Goal: Use online tool/utility: Utilize a website feature to perform a specific function

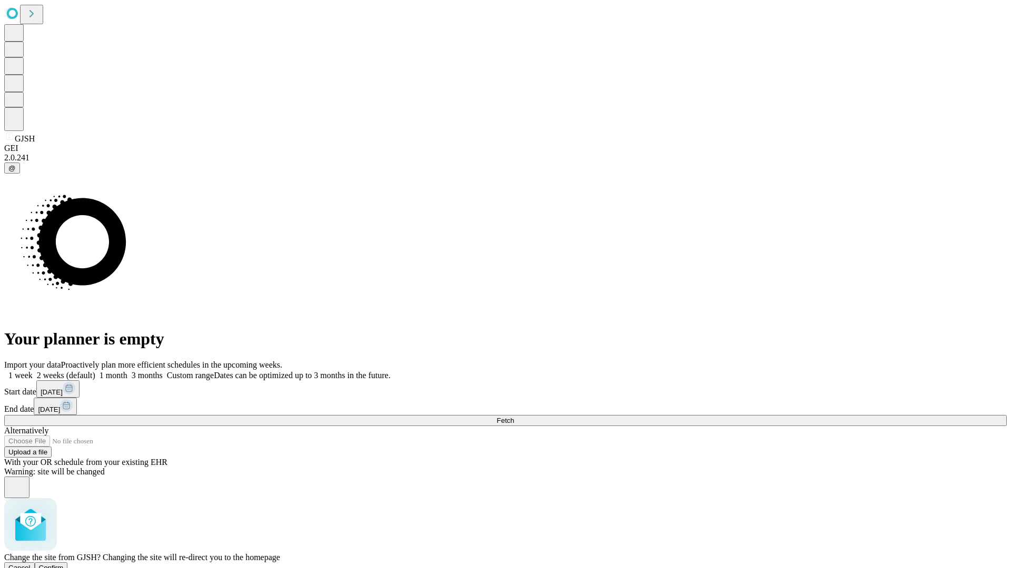
click at [64, 564] on span "Confirm" at bounding box center [51, 568] width 25 height 8
click at [127, 371] on label "1 month" at bounding box center [111, 375] width 32 height 9
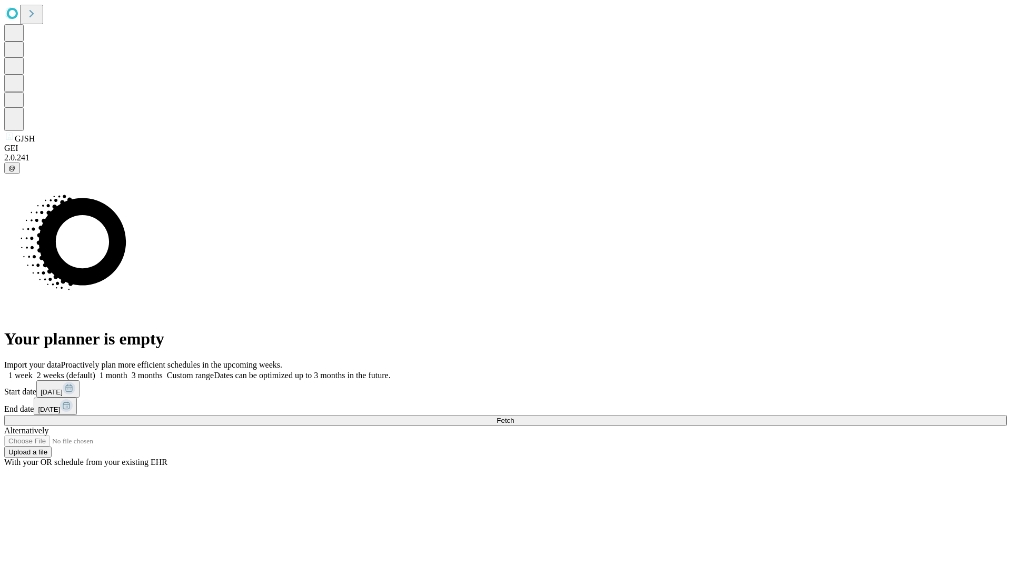
click at [514, 417] on span "Fetch" at bounding box center [504, 421] width 17 height 8
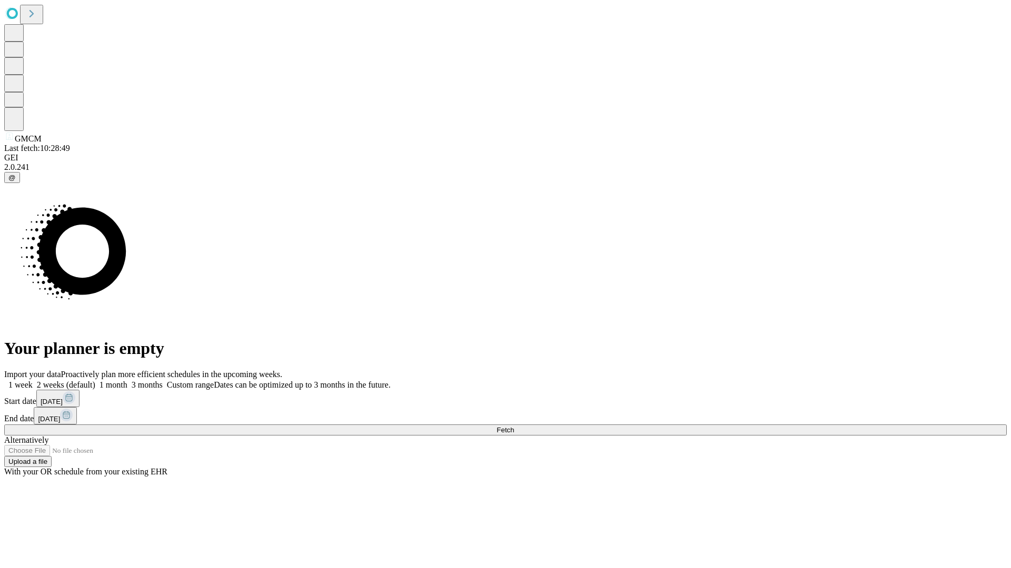
click at [127, 381] on label "1 month" at bounding box center [111, 385] width 32 height 9
click at [514, 426] on span "Fetch" at bounding box center [504, 430] width 17 height 8
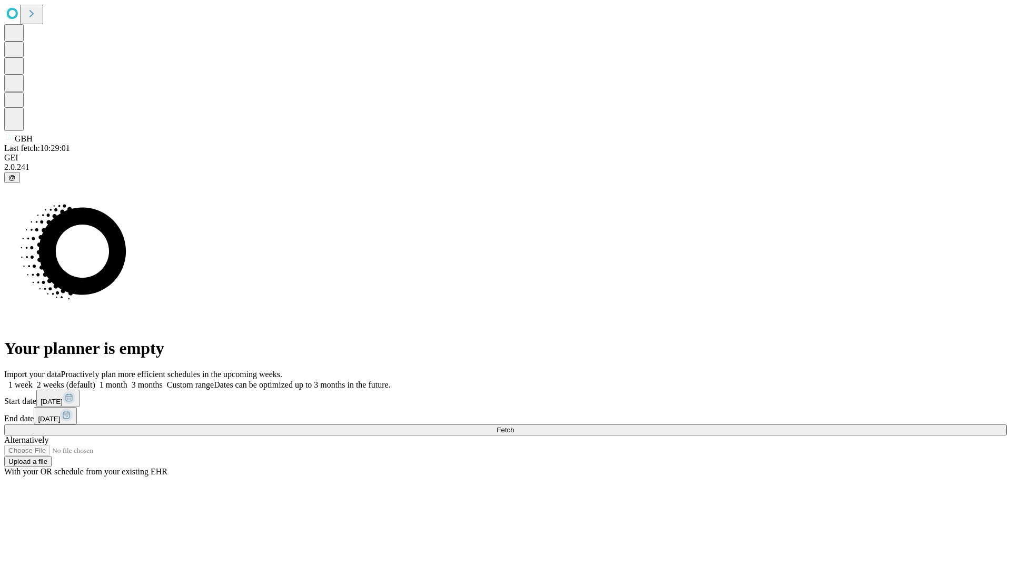
click at [127, 381] on label "1 month" at bounding box center [111, 385] width 32 height 9
click at [514, 426] on span "Fetch" at bounding box center [504, 430] width 17 height 8
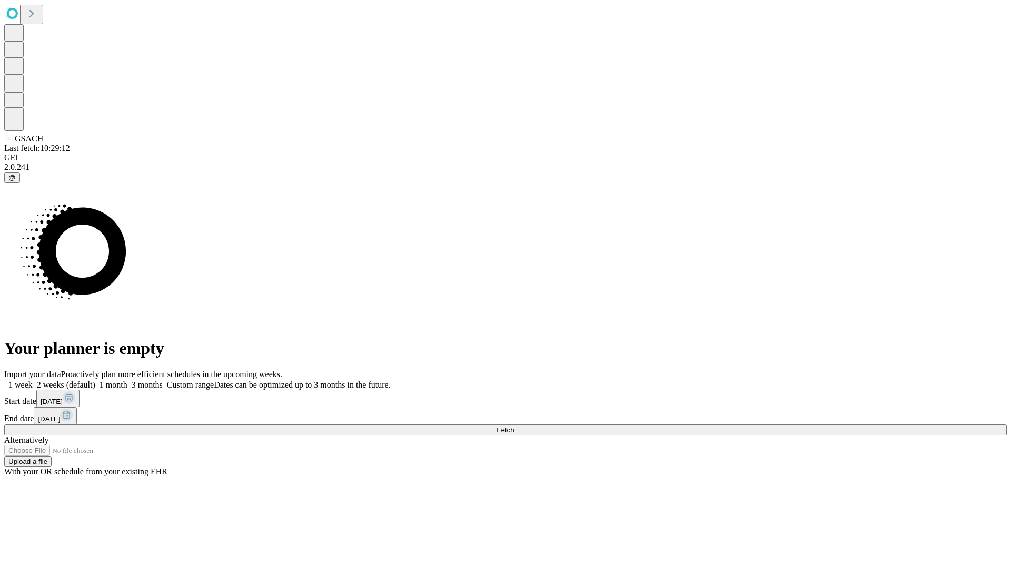
click at [514, 426] on span "Fetch" at bounding box center [504, 430] width 17 height 8
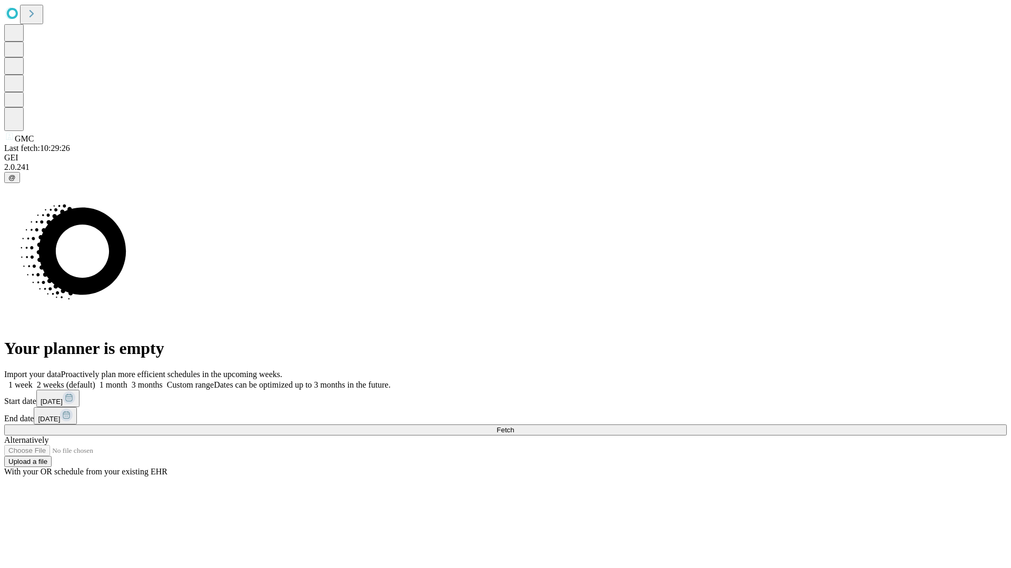
click at [127, 381] on label "1 month" at bounding box center [111, 385] width 32 height 9
click at [514, 426] on span "Fetch" at bounding box center [504, 430] width 17 height 8
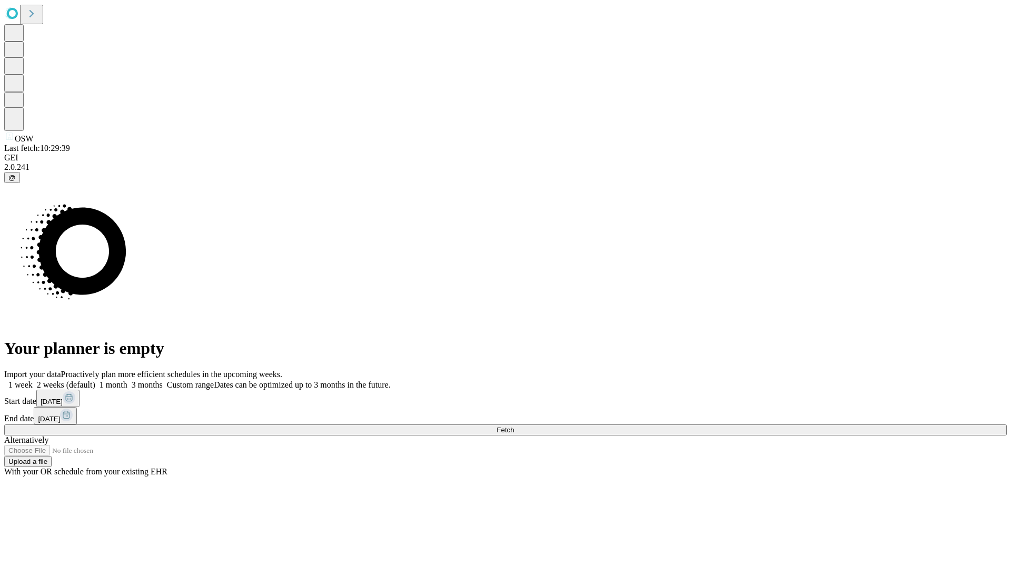
click at [127, 381] on label "1 month" at bounding box center [111, 385] width 32 height 9
click at [514, 426] on span "Fetch" at bounding box center [504, 430] width 17 height 8
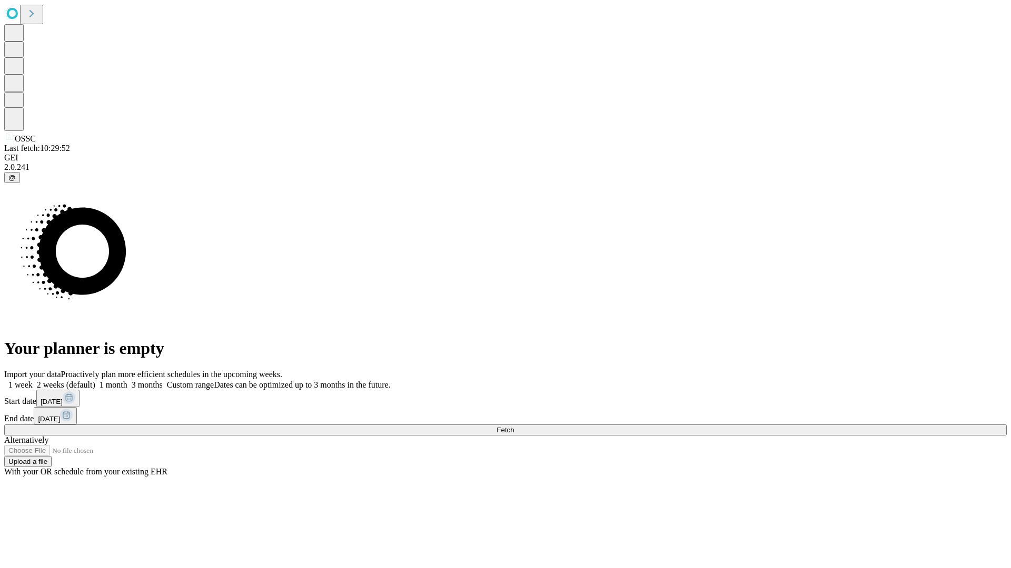
click at [127, 381] on label "1 month" at bounding box center [111, 385] width 32 height 9
click at [514, 426] on span "Fetch" at bounding box center [504, 430] width 17 height 8
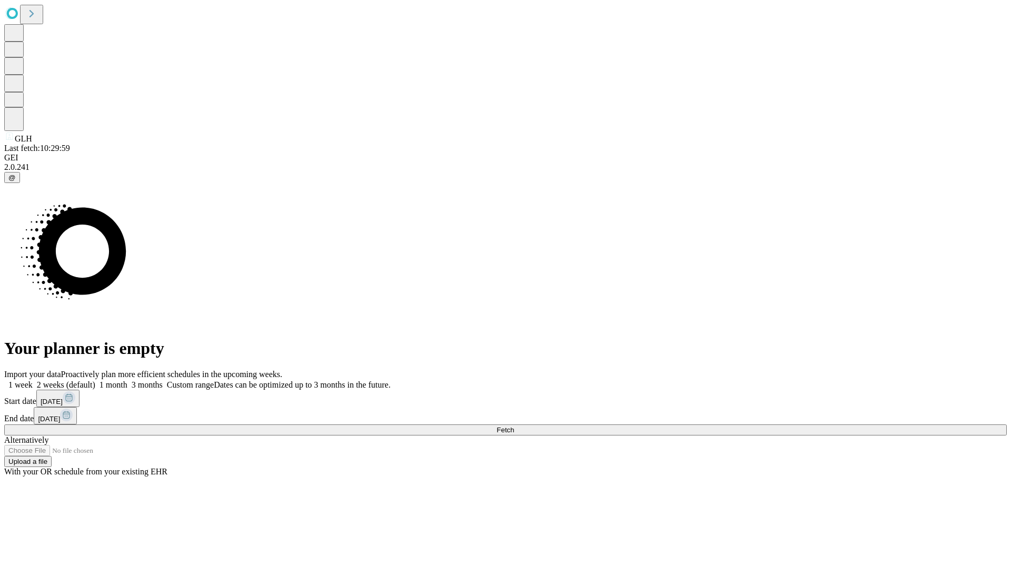
click at [127, 381] on label "1 month" at bounding box center [111, 385] width 32 height 9
click at [514, 426] on span "Fetch" at bounding box center [504, 430] width 17 height 8
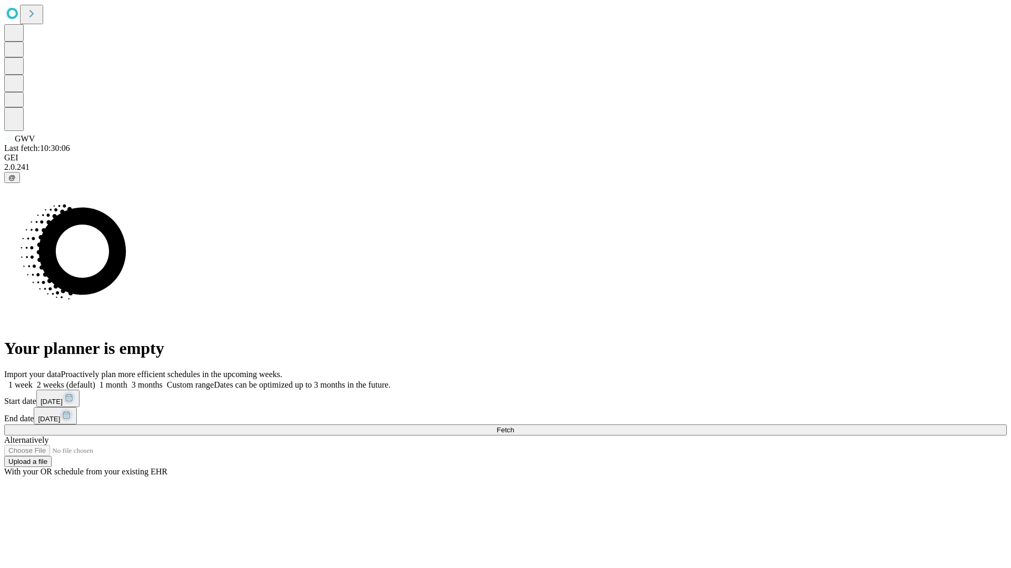
click at [127, 381] on label "1 month" at bounding box center [111, 385] width 32 height 9
click at [514, 426] on span "Fetch" at bounding box center [504, 430] width 17 height 8
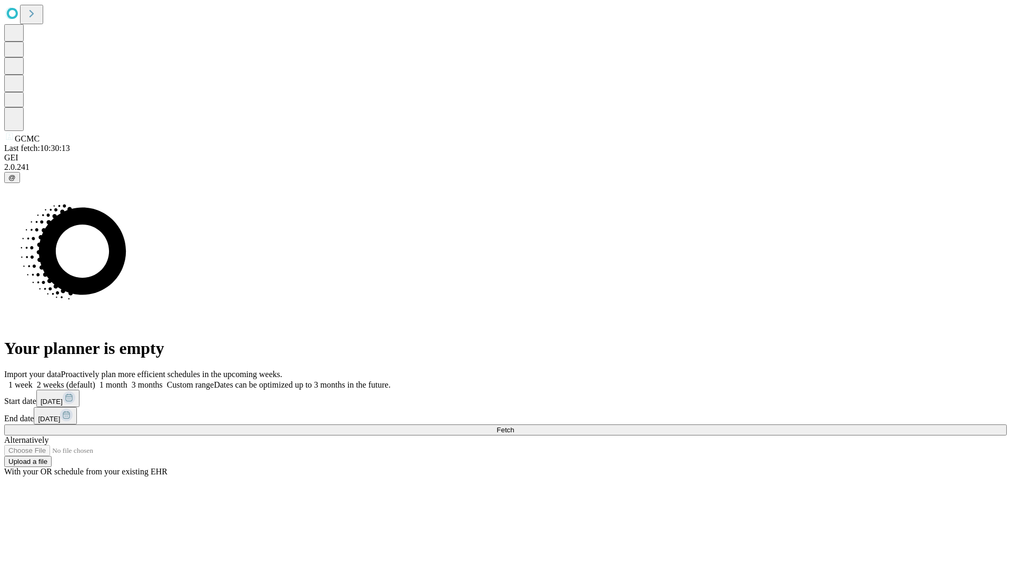
click at [127, 381] on label "1 month" at bounding box center [111, 385] width 32 height 9
click at [514, 426] on span "Fetch" at bounding box center [504, 430] width 17 height 8
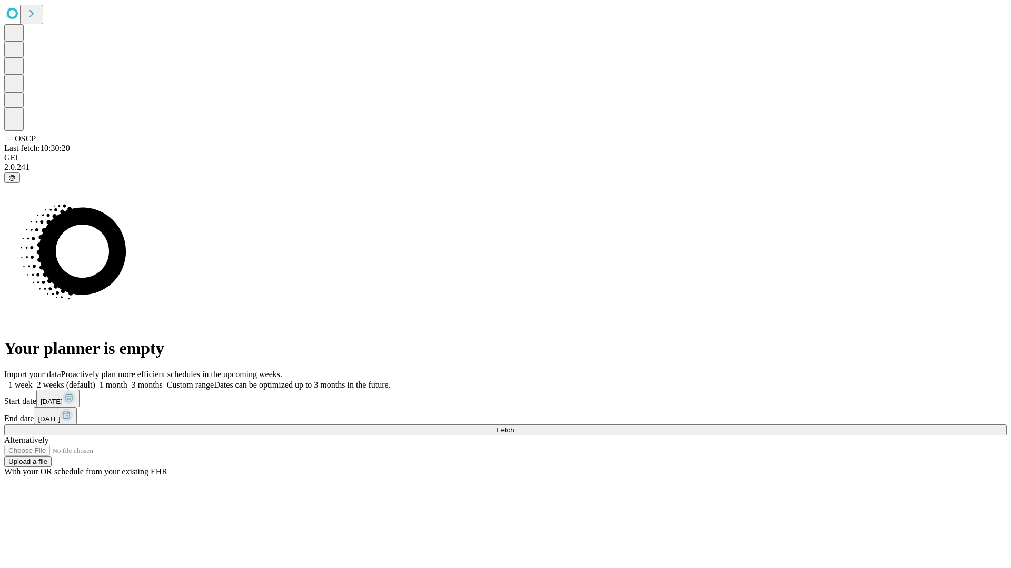
click at [127, 381] on label "1 month" at bounding box center [111, 385] width 32 height 9
click at [514, 426] on span "Fetch" at bounding box center [504, 430] width 17 height 8
